Goal: Task Accomplishment & Management: Use online tool/utility

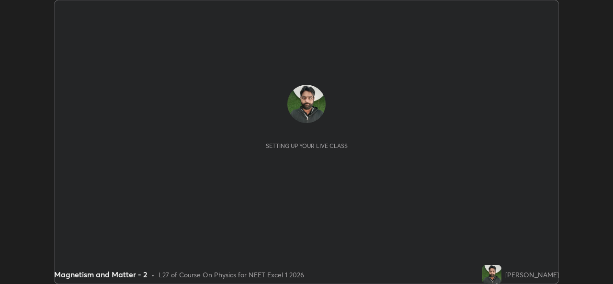
scroll to position [284, 613]
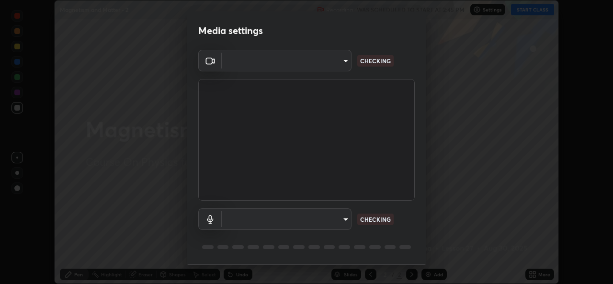
type input "9788daf0cbf52dd0d374ba9f0d4f11576c03820bc15fcf9a4a11f890b69d92bf"
type input "345f5d8304a1ab30e3d14ed5696ced08ebab0189725ef91838db04cd8f5619d4"
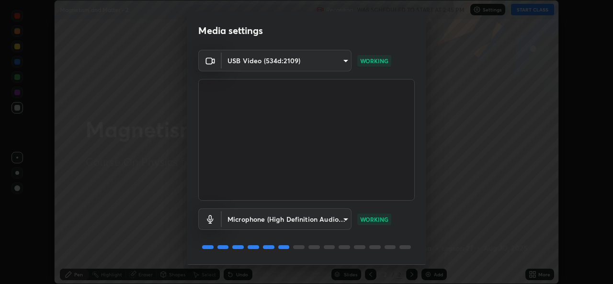
scroll to position [30, 0]
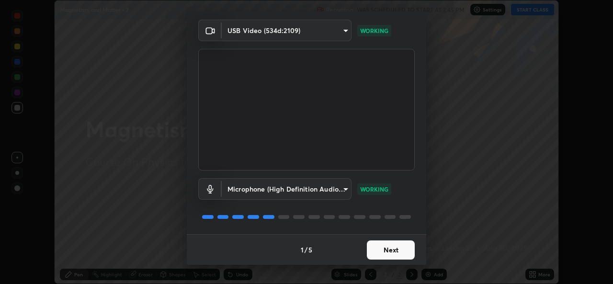
click at [386, 255] on button "Next" at bounding box center [391, 250] width 48 height 19
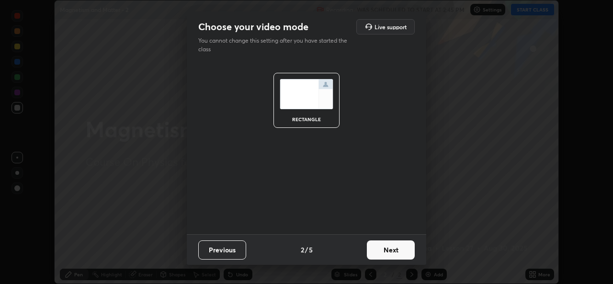
click at [386, 256] on button "Next" at bounding box center [391, 250] width 48 height 19
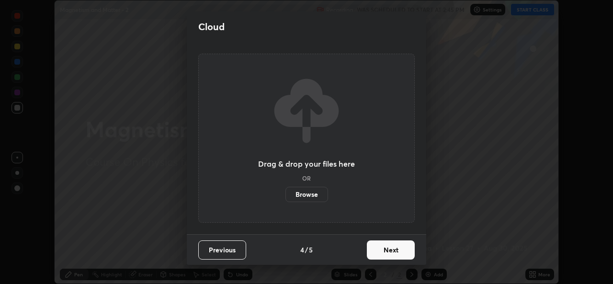
click at [389, 253] on button "Next" at bounding box center [391, 250] width 48 height 19
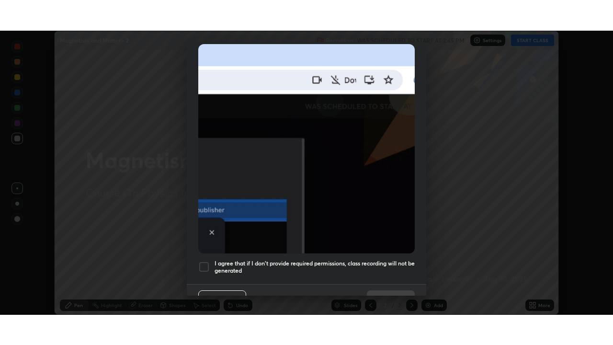
scroll to position [212, 0]
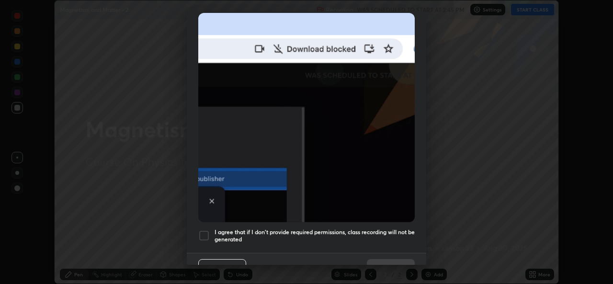
click at [368, 229] on h5 "I agree that if I don't provide required permissions, class recording will not …" at bounding box center [315, 236] width 200 height 15
click at [376, 260] on button "Done" at bounding box center [391, 268] width 48 height 19
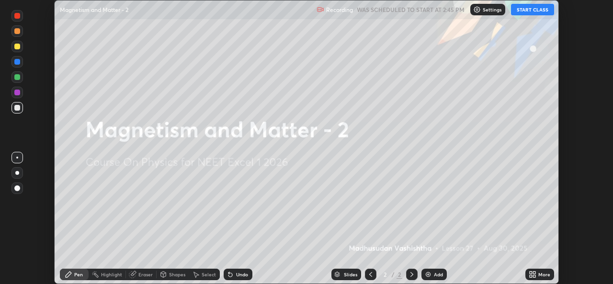
click at [523, 10] on button "START CLASS" at bounding box center [532, 10] width 43 height 12
click at [430, 277] on img at bounding box center [429, 275] width 8 height 8
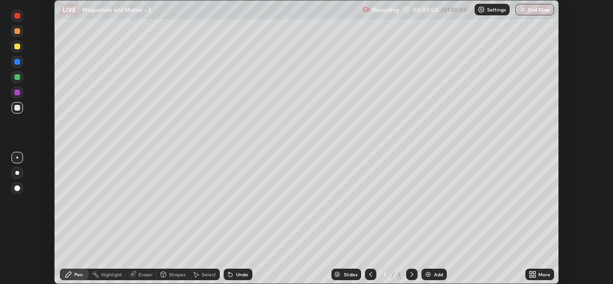
click at [547, 276] on div "More" at bounding box center [545, 274] width 12 height 5
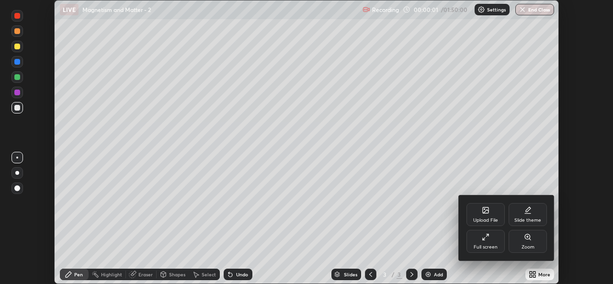
click at [487, 235] on icon at bounding box center [487, 235] width 2 height 2
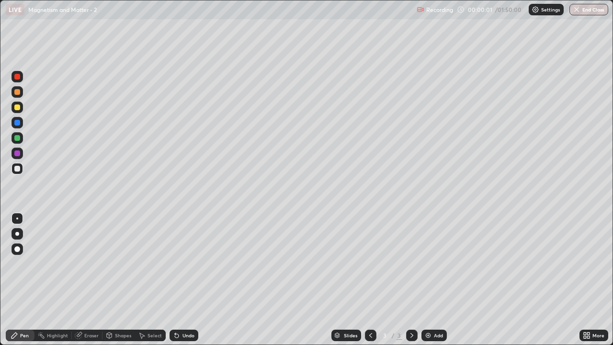
scroll to position [345, 613]
click at [0, 195] on div "Setting up your live class" at bounding box center [306, 172] width 613 height 345
click at [0, 196] on div "Setting up your live class" at bounding box center [306, 172] width 613 height 345
click at [88, 284] on div "Eraser" at bounding box center [91, 335] width 14 height 5
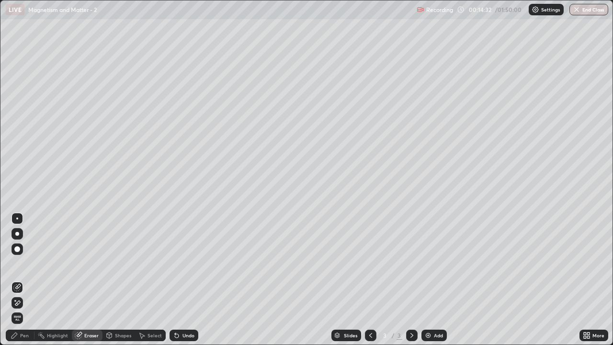
click at [26, 284] on div "Pen" at bounding box center [24, 335] width 9 height 5
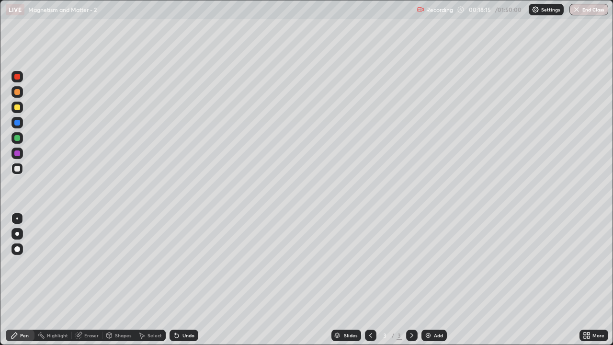
click at [89, 284] on div "Eraser" at bounding box center [91, 335] width 14 height 5
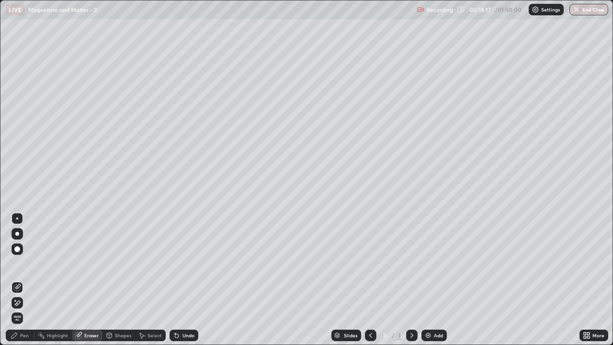
click at [23, 284] on div "Pen" at bounding box center [24, 335] width 9 height 5
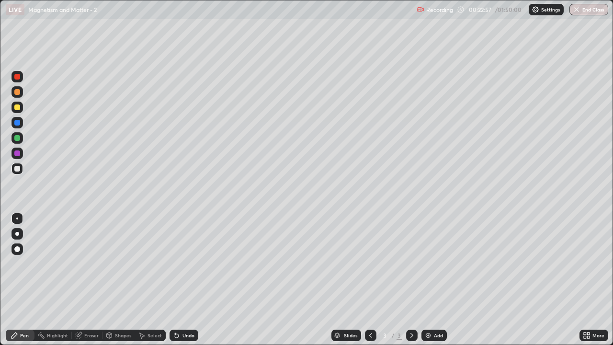
click at [437, 284] on div "Add" at bounding box center [434, 336] width 25 height 12
click at [89, 284] on div "Eraser" at bounding box center [91, 335] width 14 height 5
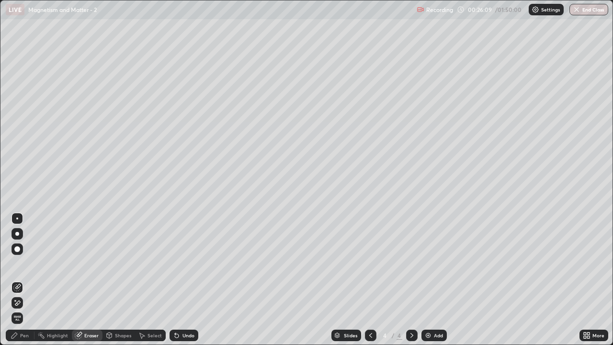
click at [23, 284] on div "Pen" at bounding box center [24, 335] width 9 height 5
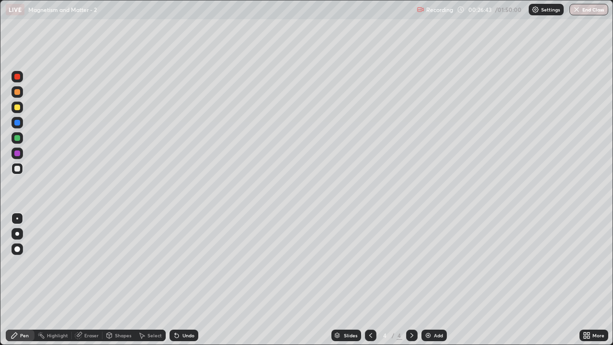
click at [369, 284] on icon at bounding box center [370, 335] width 3 height 5
click at [410, 284] on icon at bounding box center [412, 336] width 8 height 8
click at [369, 284] on icon at bounding box center [371, 336] width 8 height 8
click at [93, 284] on div "Eraser" at bounding box center [91, 335] width 14 height 5
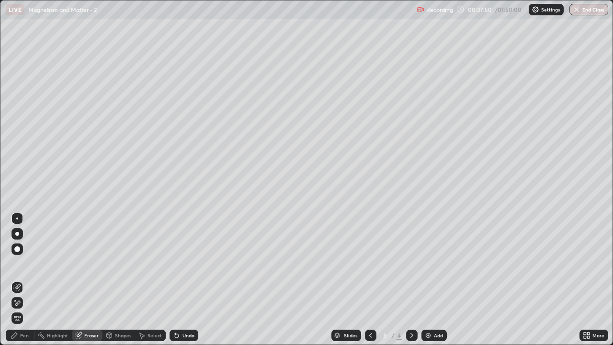
click at [29, 284] on div "Pen" at bounding box center [20, 336] width 29 height 12
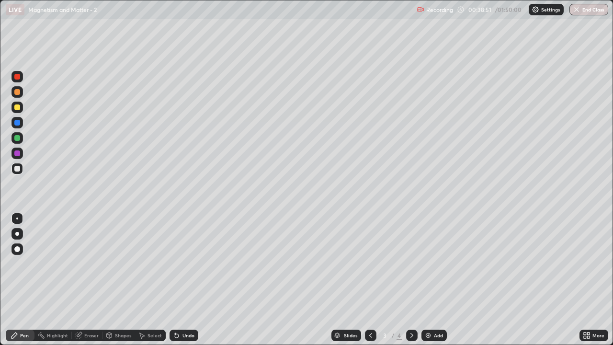
click at [412, 284] on icon at bounding box center [412, 335] width 3 height 5
click at [358, 284] on div "Slides" at bounding box center [347, 336] width 30 height 12
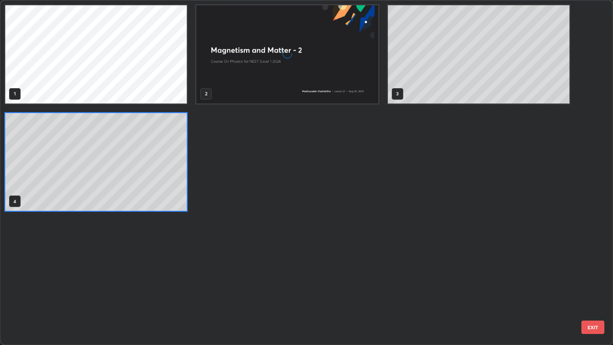
scroll to position [341, 608]
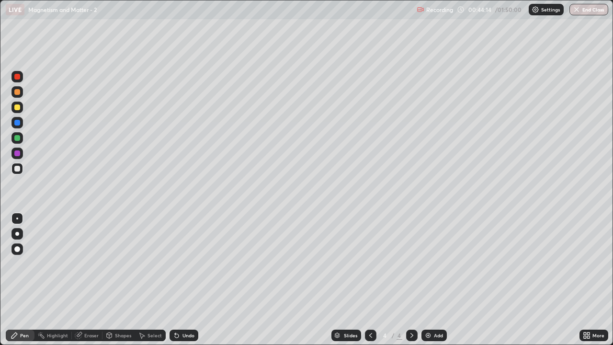
click at [410, 284] on icon at bounding box center [412, 336] width 8 height 8
click at [436, 284] on div "Add" at bounding box center [434, 336] width 25 height 12
click at [88, 284] on div "Eraser" at bounding box center [87, 336] width 31 height 12
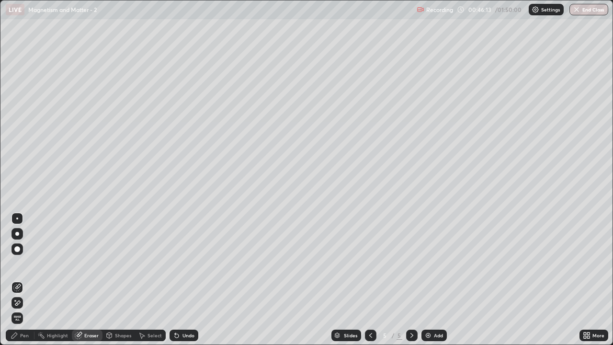
click at [24, 284] on div "Pen" at bounding box center [24, 335] width 9 height 5
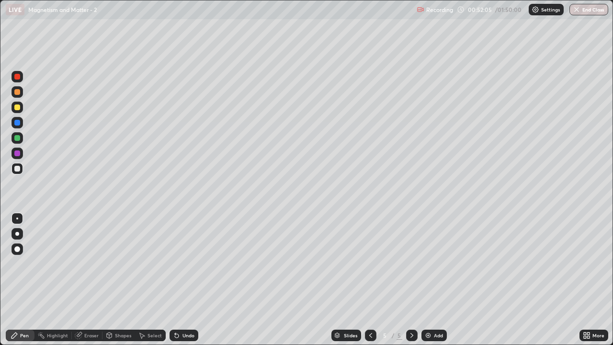
click at [94, 284] on div "Eraser" at bounding box center [91, 335] width 14 height 5
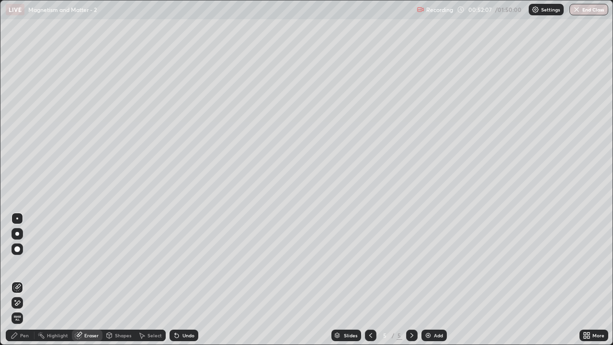
click at [25, 284] on div "Pen" at bounding box center [24, 335] width 9 height 5
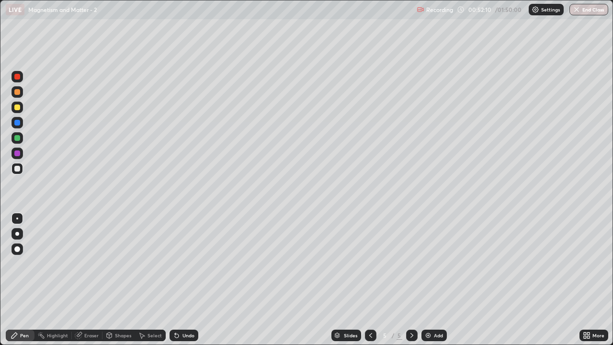
click at [88, 284] on div "Eraser" at bounding box center [91, 335] width 14 height 5
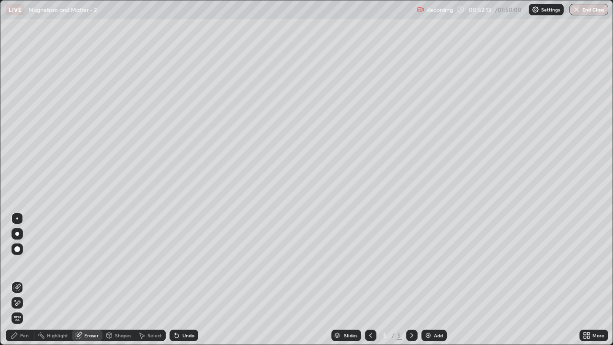
click at [23, 284] on div "Pen" at bounding box center [20, 336] width 29 height 12
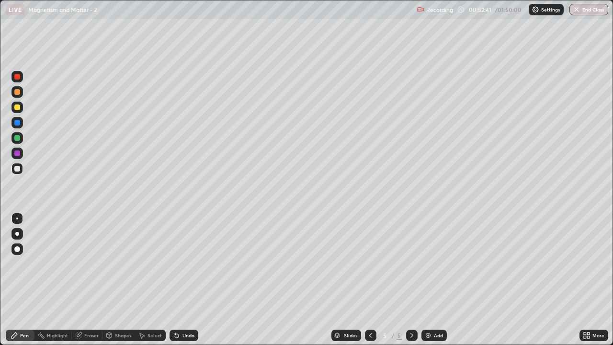
click at [121, 284] on div "Shapes" at bounding box center [123, 335] width 16 height 5
click at [89, 284] on div "Eraser" at bounding box center [87, 336] width 31 height 12
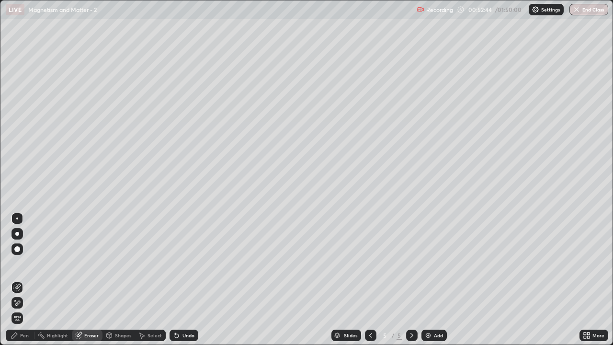
click at [26, 284] on div "Pen" at bounding box center [24, 335] width 9 height 5
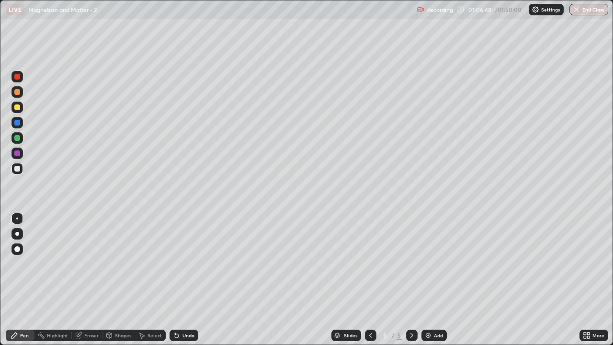
click at [433, 284] on div "Add" at bounding box center [434, 336] width 25 height 12
click at [92, 284] on div "Eraser" at bounding box center [87, 336] width 31 height 12
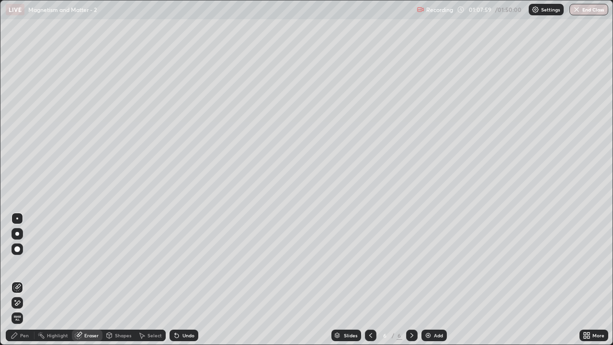
click at [24, 284] on div "Pen" at bounding box center [24, 335] width 9 height 5
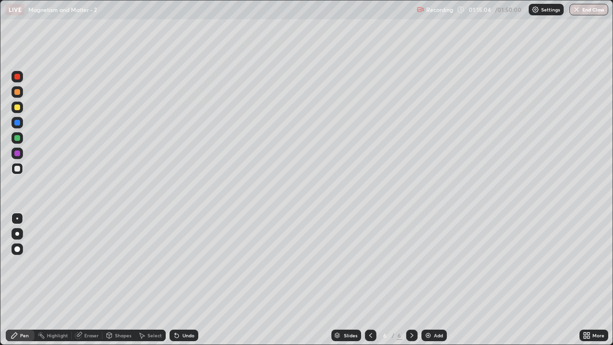
click at [375, 284] on div at bounding box center [371, 335] width 12 height 19
click at [374, 284] on div at bounding box center [371, 336] width 12 height 12
click at [411, 284] on icon at bounding box center [412, 336] width 8 height 8
click at [416, 284] on div at bounding box center [412, 336] width 12 height 12
click at [429, 284] on img at bounding box center [429, 336] width 8 height 8
